Goal: Browse casually

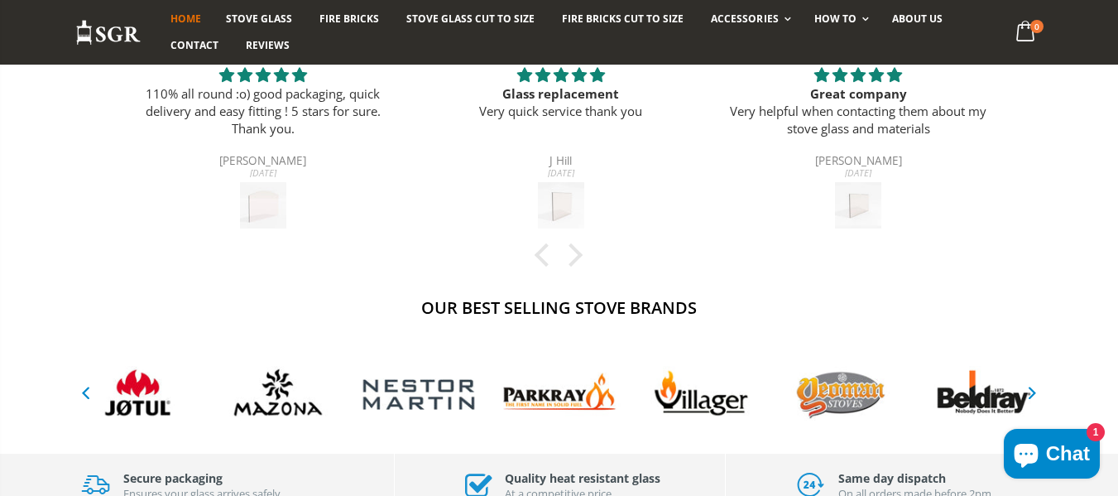
scroll to position [662, 0]
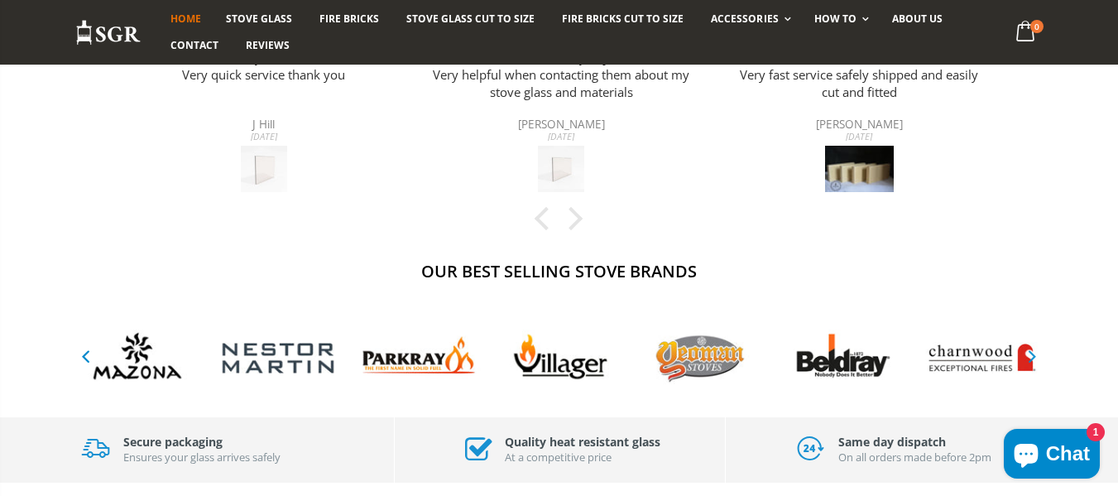
click at [1027, 353] on icon "button" at bounding box center [1032, 356] width 21 height 20
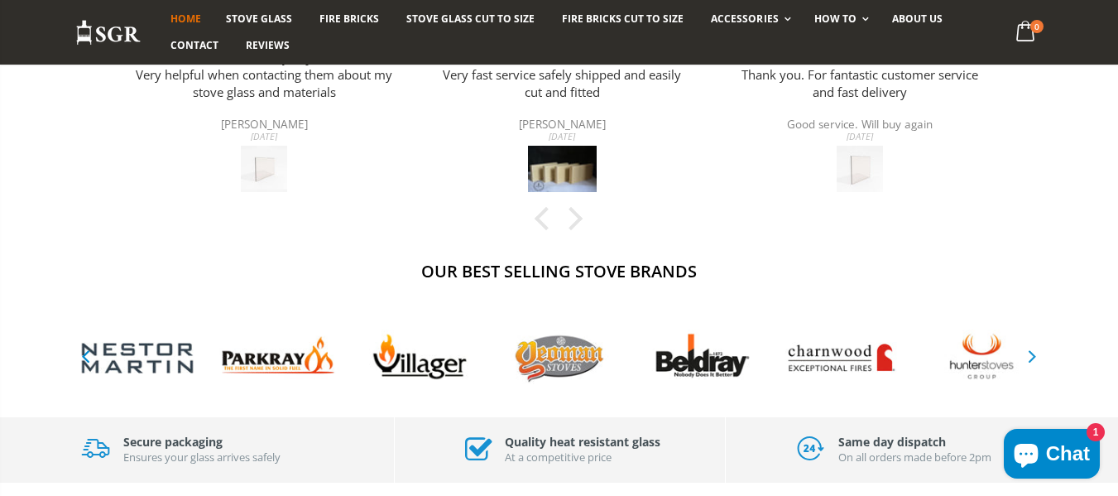
click at [1027, 353] on icon "button" at bounding box center [1032, 356] width 21 height 20
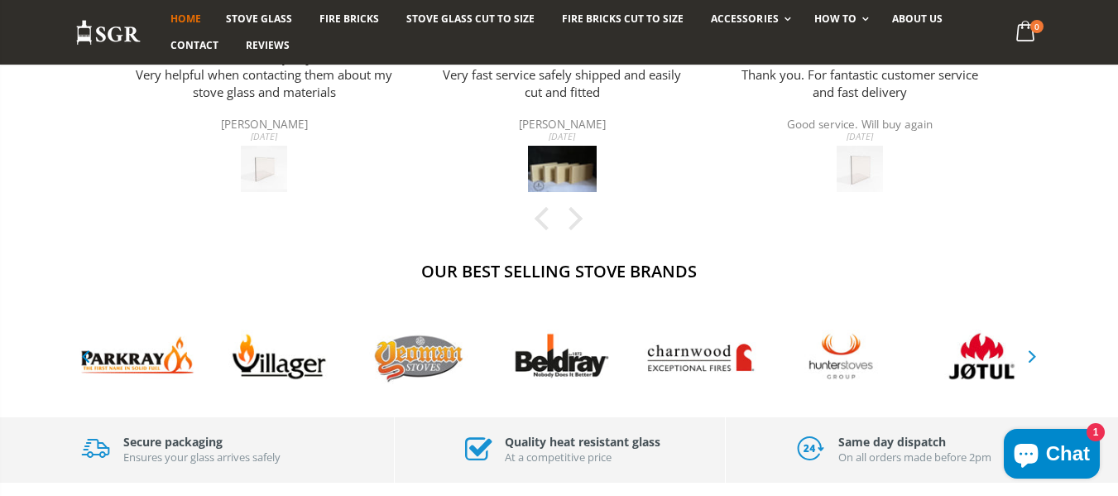
click at [1027, 353] on icon "button" at bounding box center [1032, 356] width 21 height 20
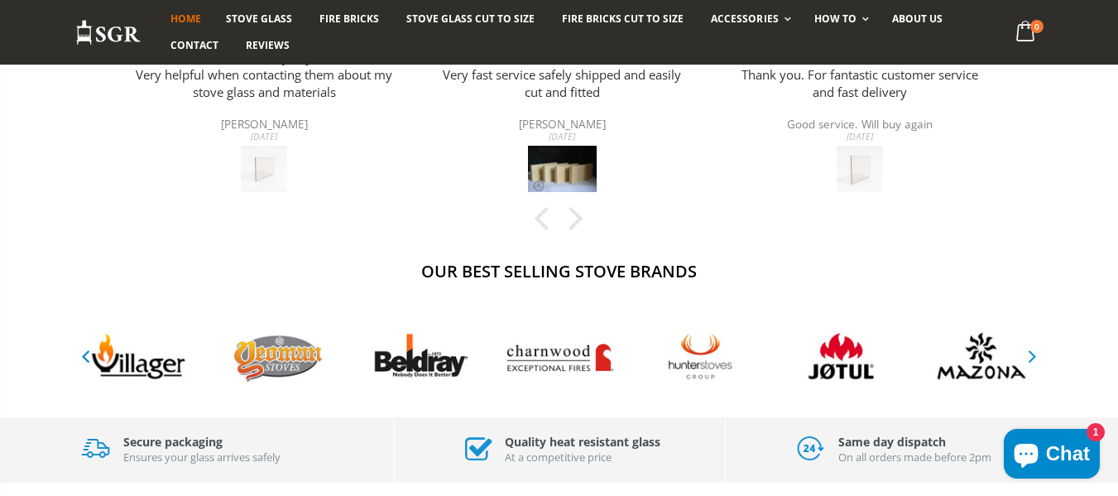
click at [1027, 353] on icon "button" at bounding box center [1032, 356] width 21 height 20
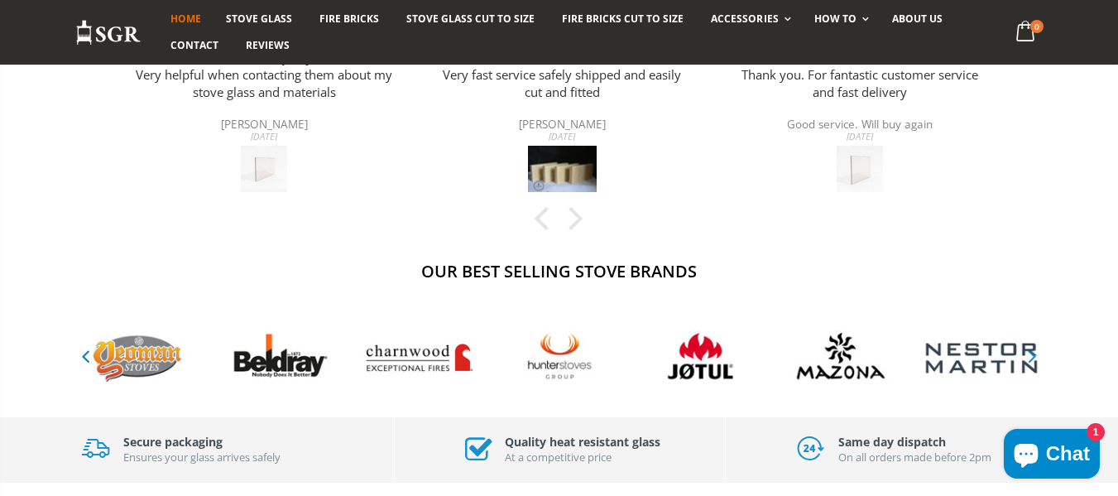
click at [1027, 353] on icon "button" at bounding box center [1032, 356] width 21 height 20
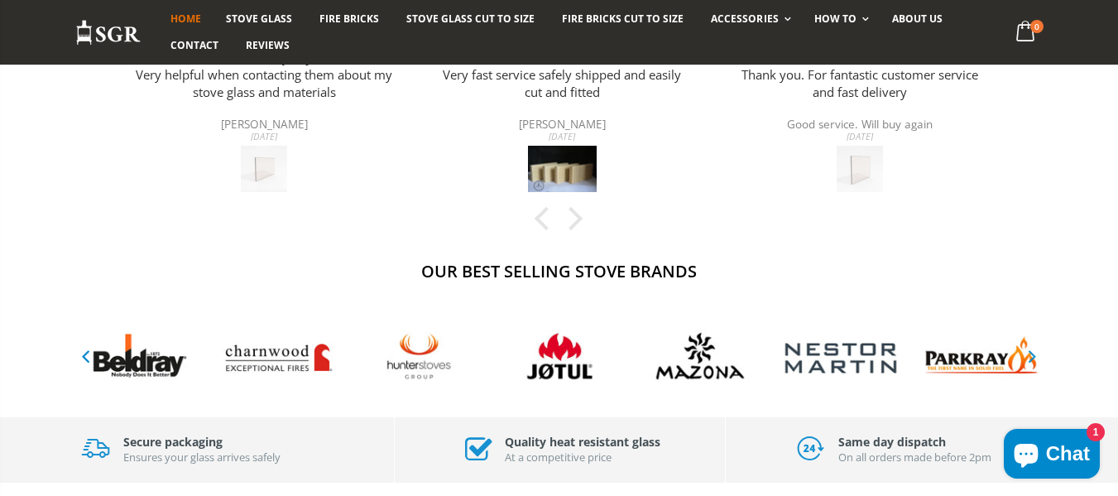
click at [1027, 353] on icon "button" at bounding box center [1032, 356] width 21 height 20
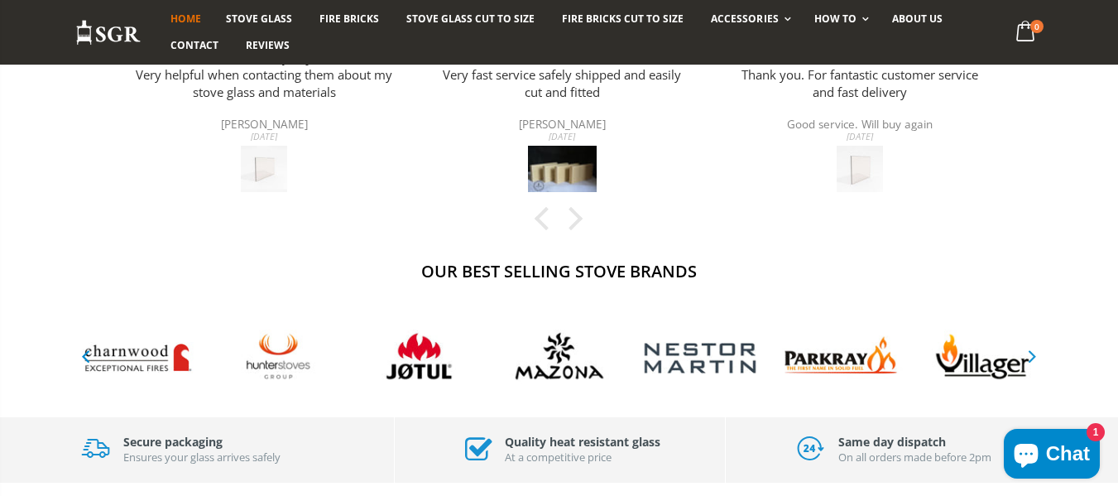
click at [1027, 353] on icon "button" at bounding box center [1032, 356] width 21 height 20
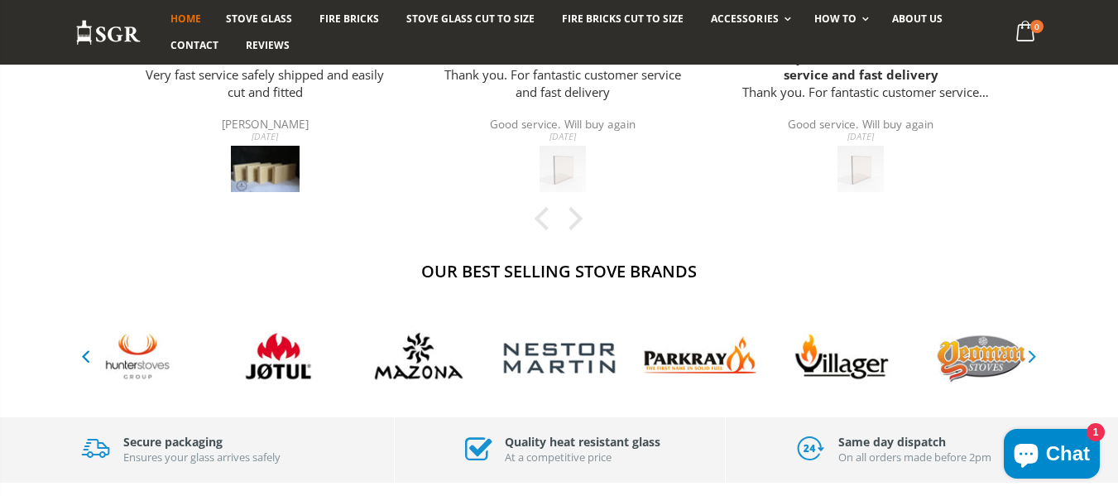
click at [1027, 353] on icon "button" at bounding box center [1032, 356] width 21 height 20
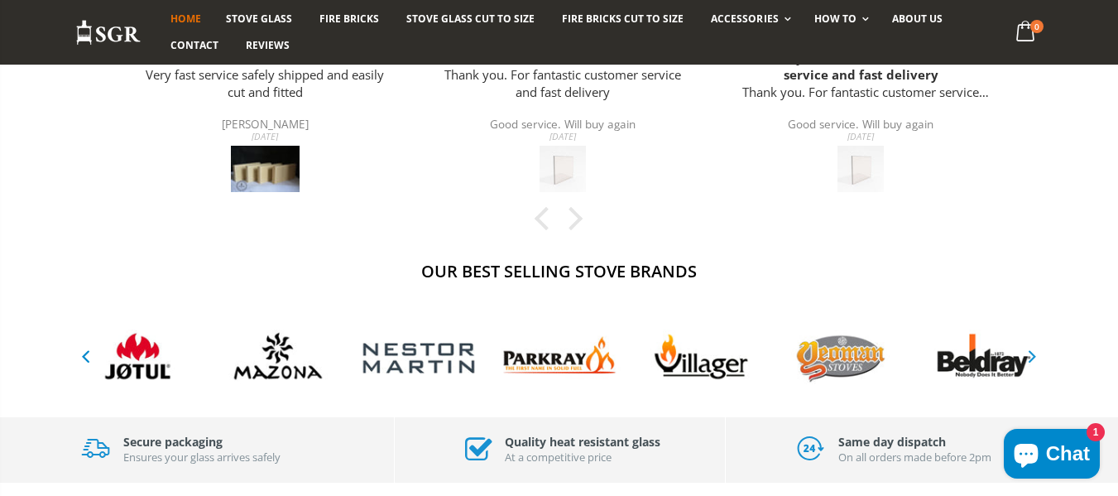
click at [1027, 353] on icon "button" at bounding box center [1032, 356] width 21 height 20
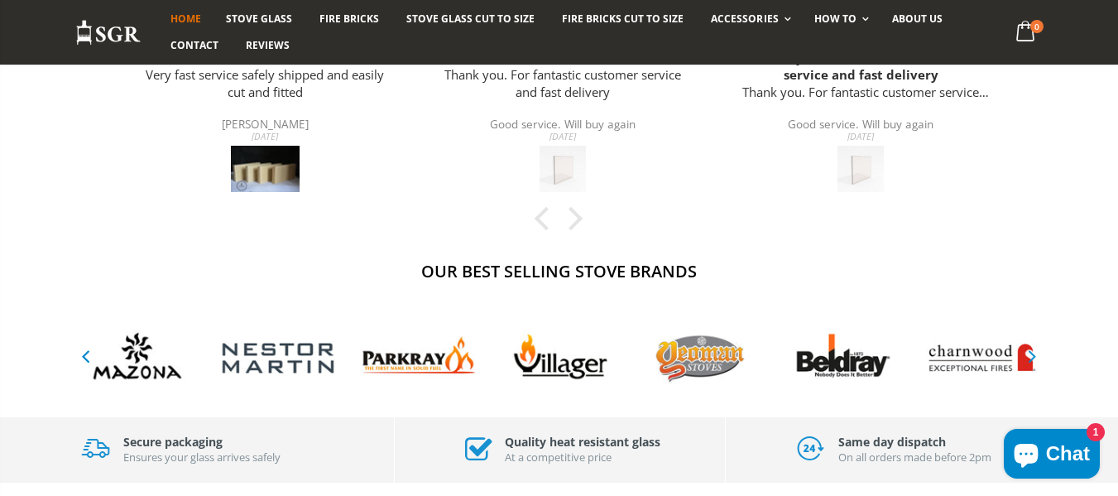
click at [1027, 353] on icon "button" at bounding box center [1032, 356] width 21 height 20
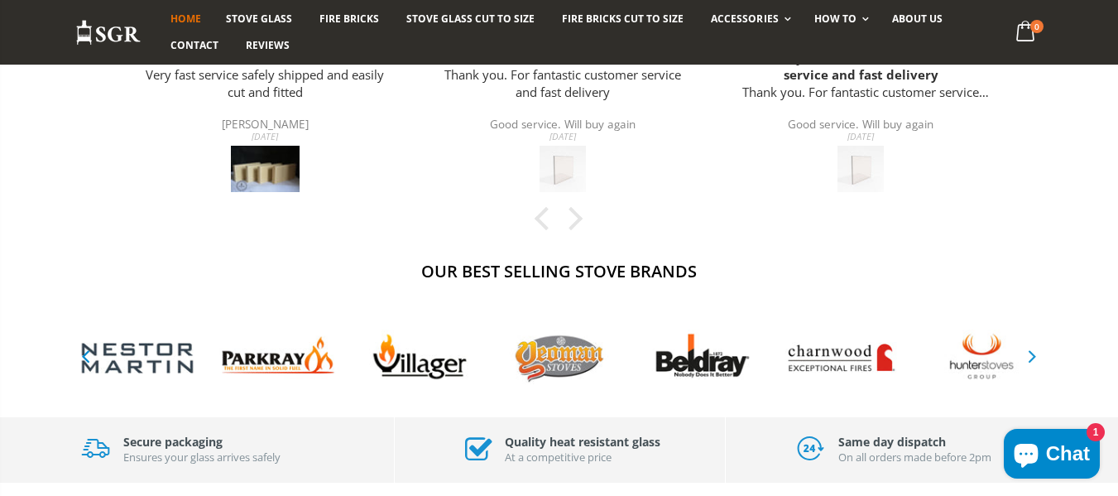
click at [1027, 353] on icon "button" at bounding box center [1032, 356] width 21 height 20
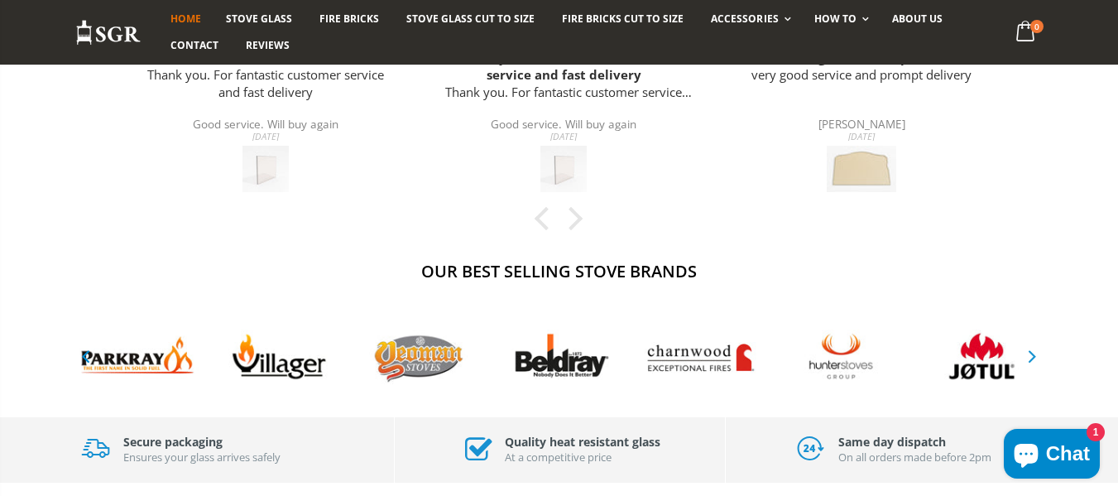
click at [1035, 355] on icon "button" at bounding box center [1032, 356] width 21 height 20
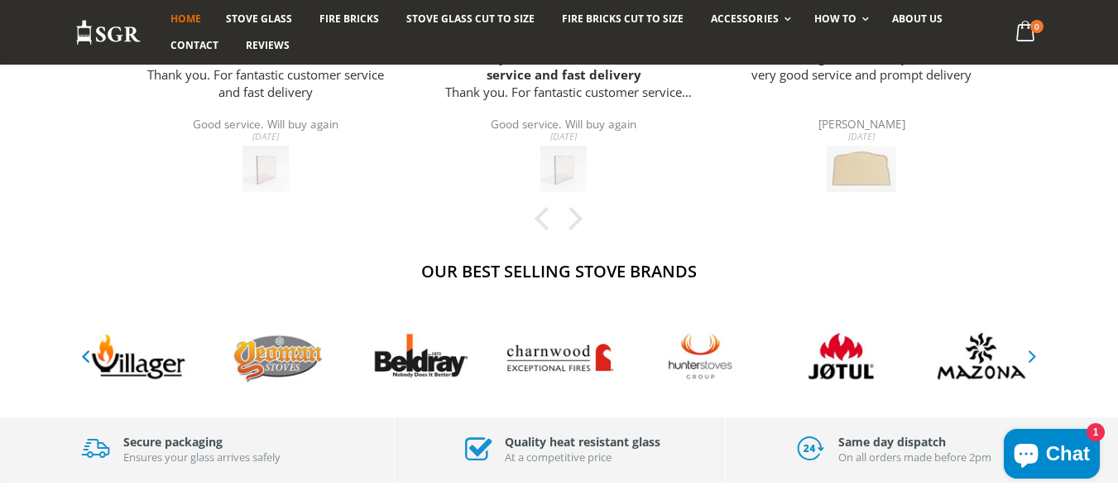
click at [1031, 353] on icon "button" at bounding box center [1032, 356] width 21 height 20
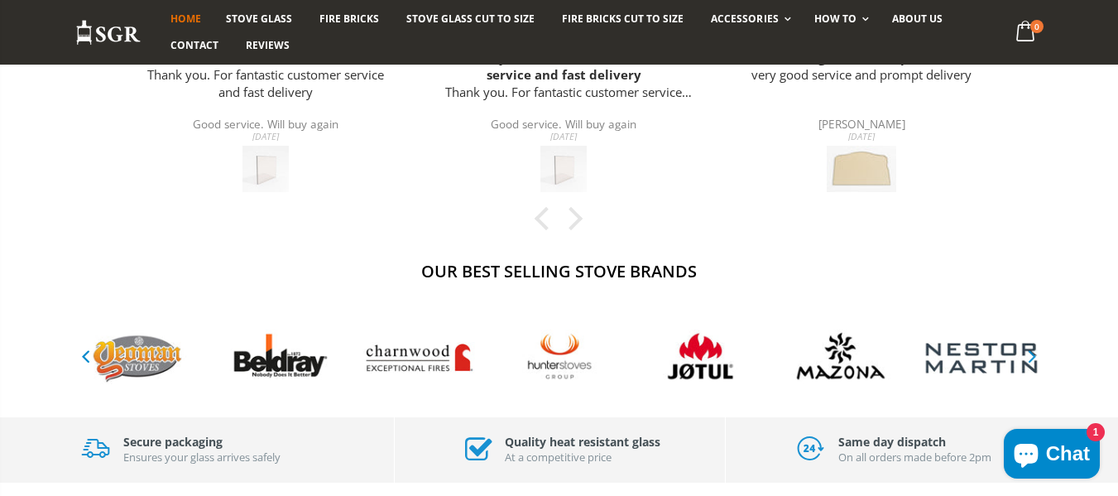
click at [1031, 353] on icon "button" at bounding box center [1032, 356] width 21 height 20
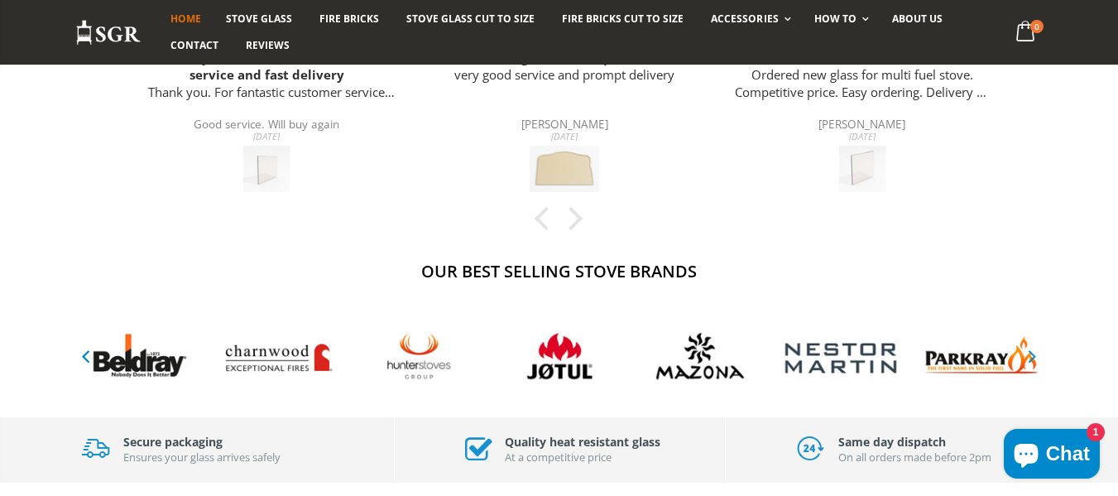
click at [1031, 353] on icon "button" at bounding box center [1032, 356] width 21 height 20
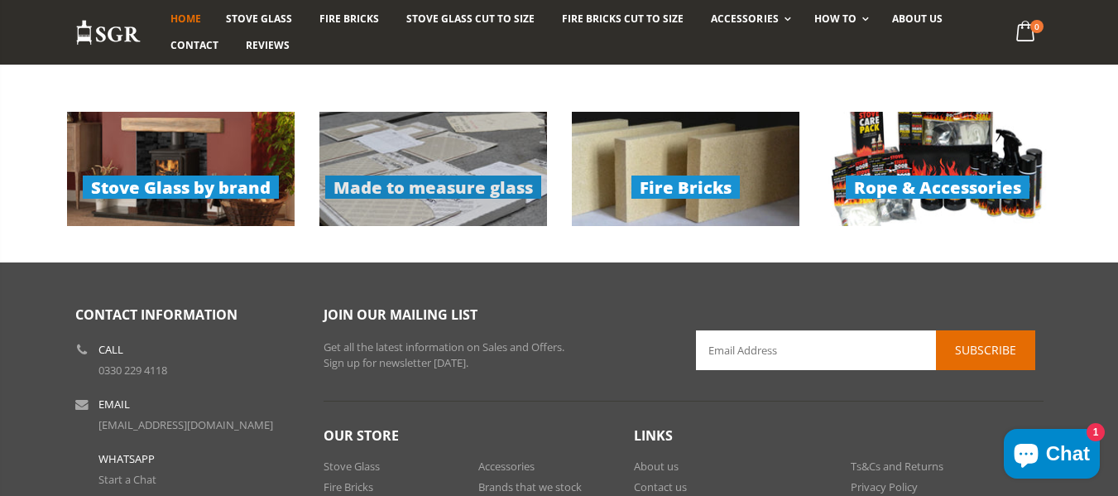
scroll to position [1242, 0]
